Goal: Ask a question

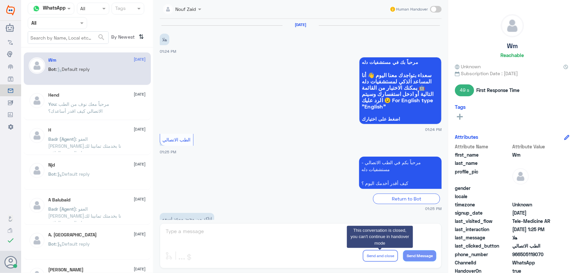
scroll to position [192, 0]
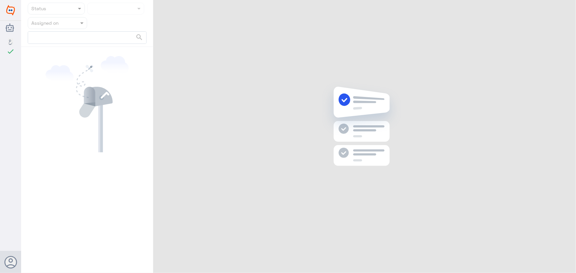
click at [565, 7] on div "Status Assigned on search" at bounding box center [298, 137] width 554 height 275
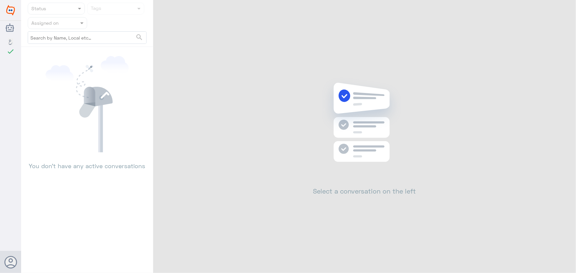
click at [563, 7] on div "Status Tags Assigned on search You don’t have any active conversations Select a…" at bounding box center [298, 137] width 554 height 275
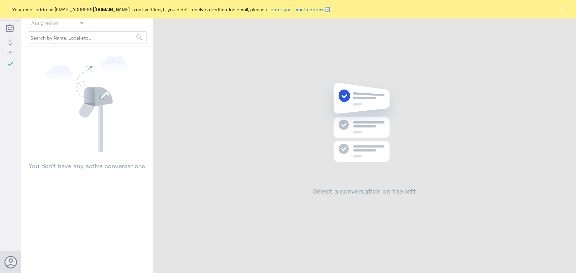
click at [562, 7] on button "×" at bounding box center [562, 9] width 7 height 7
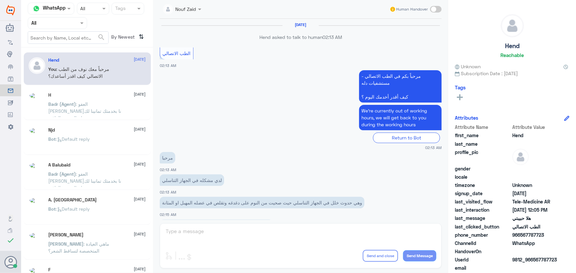
scroll to position [300, 0]
